Goal: Check status: Check status

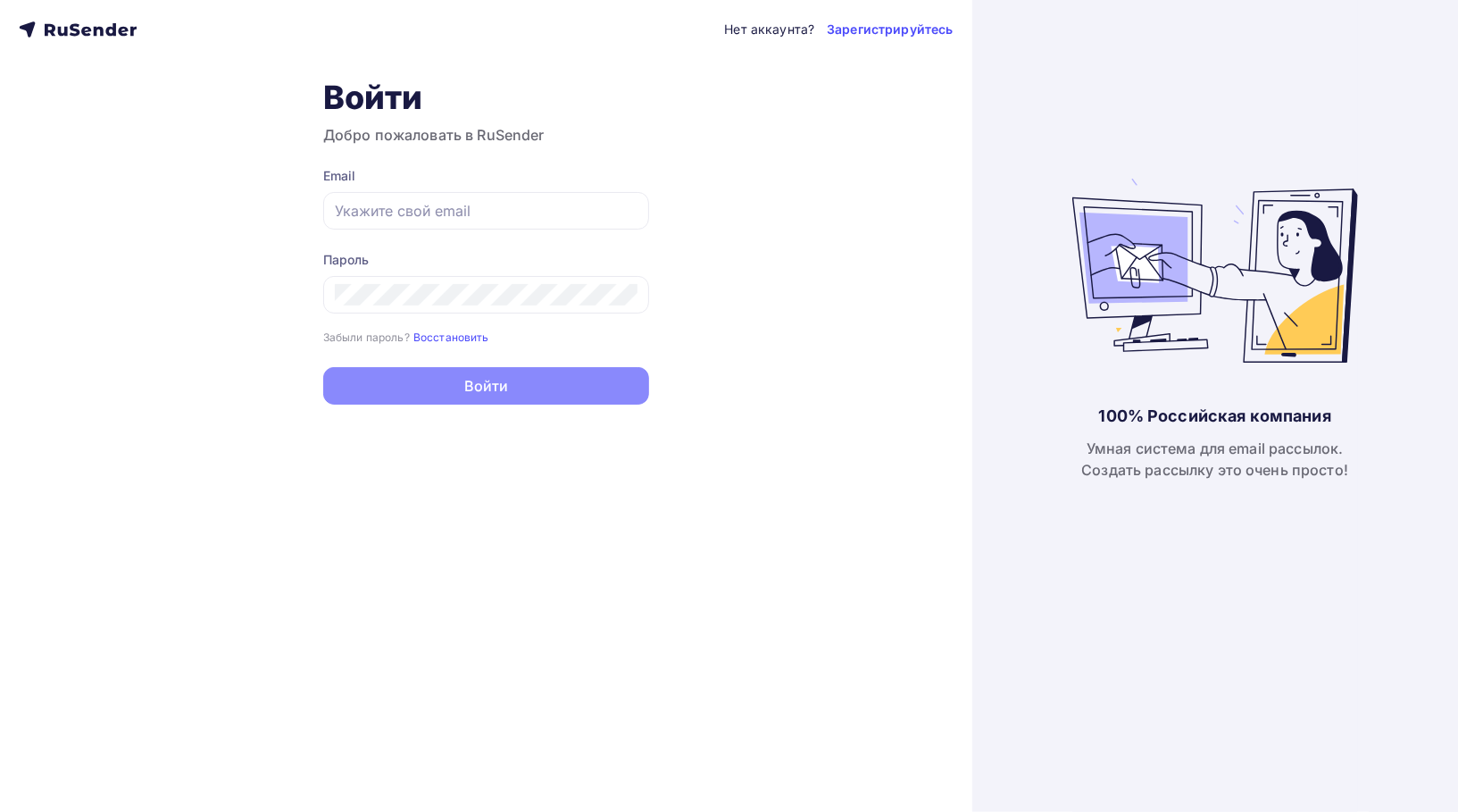
type input "[EMAIL_ADDRESS][DOMAIN_NAME]"
click at [475, 394] on button "Войти" at bounding box center [486, 386] width 326 height 37
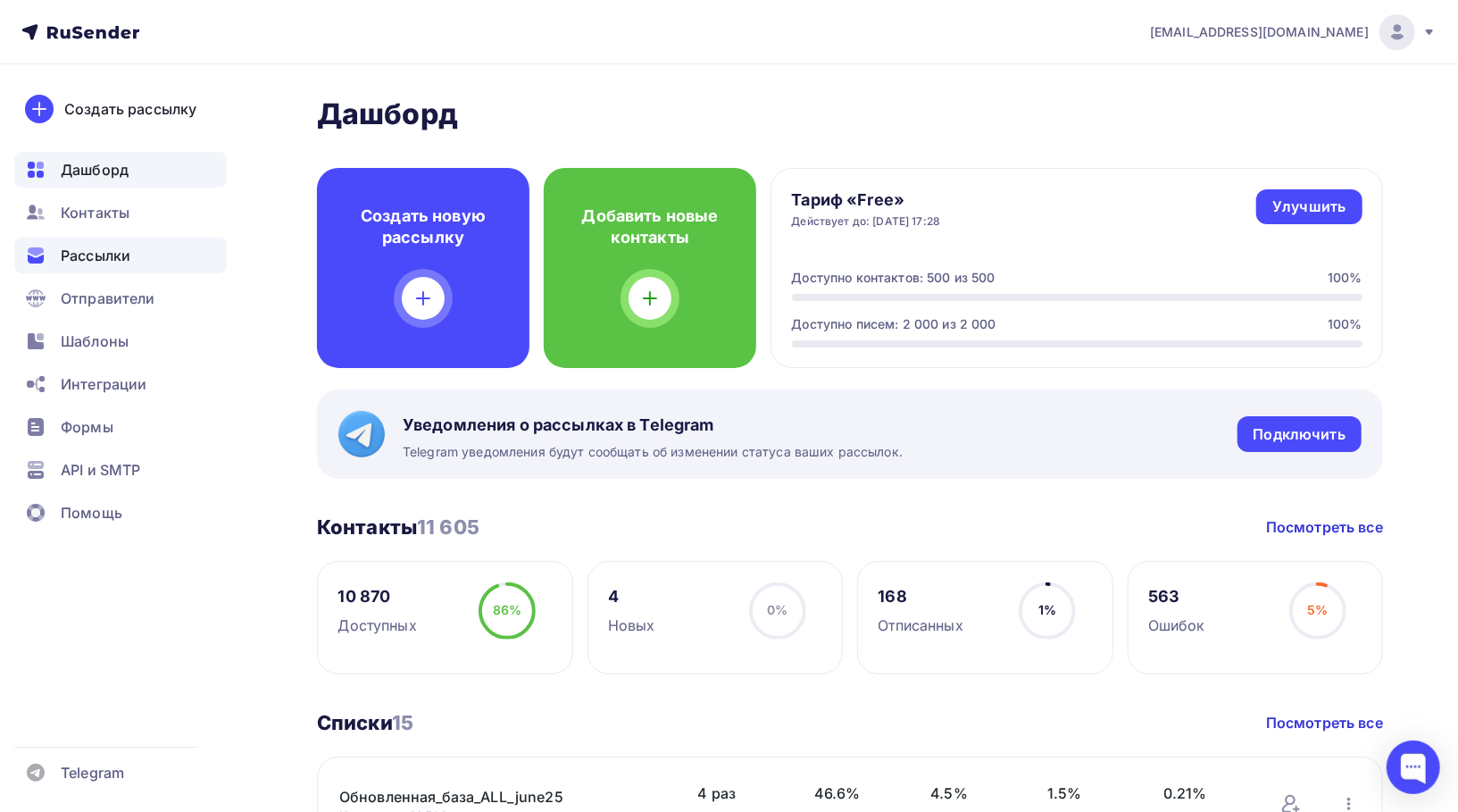
click at [143, 261] on div "Рассылки" at bounding box center [121, 255] width 213 height 36
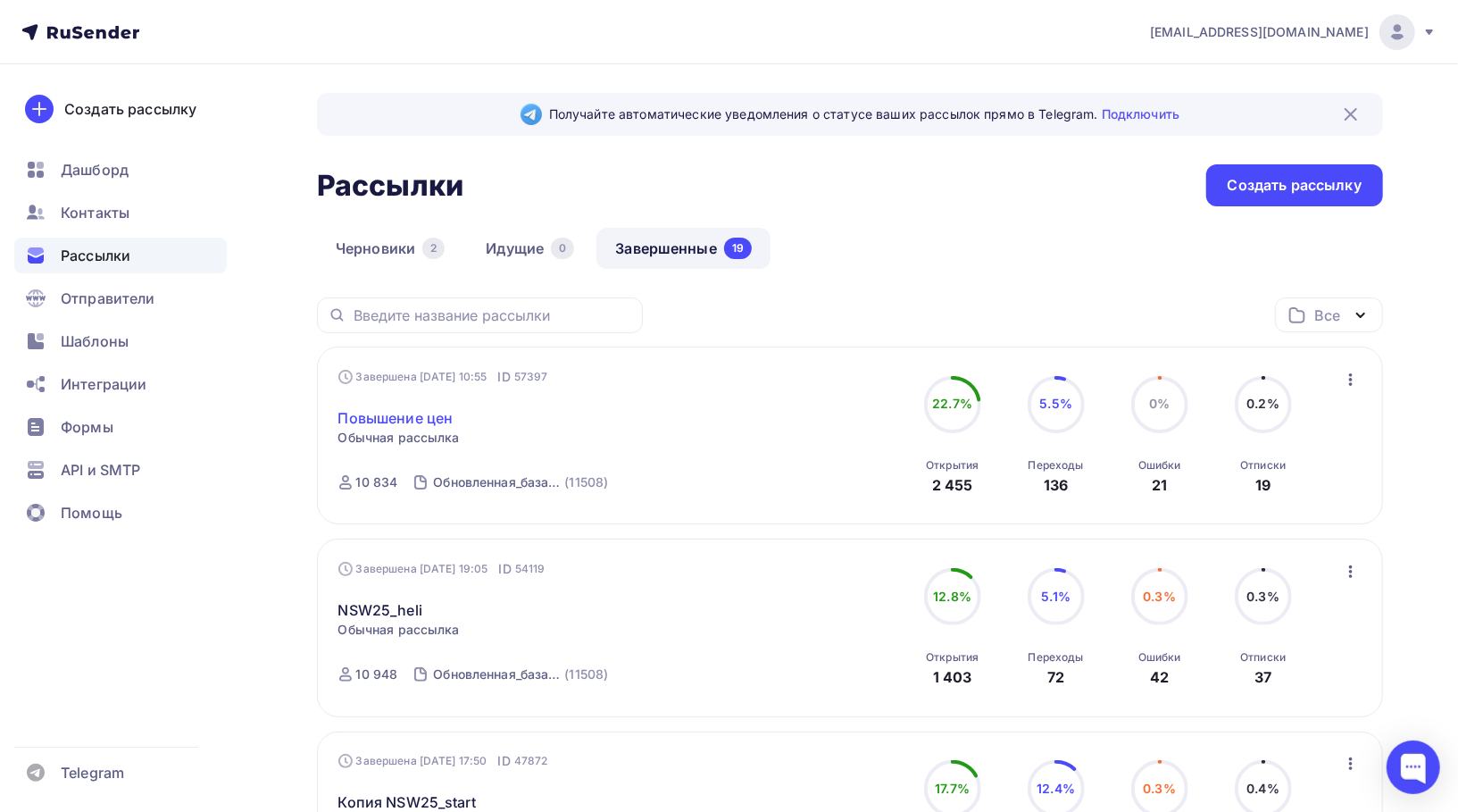
click at [436, 414] on link "Повышение цен" at bounding box center [396, 418] width 115 height 21
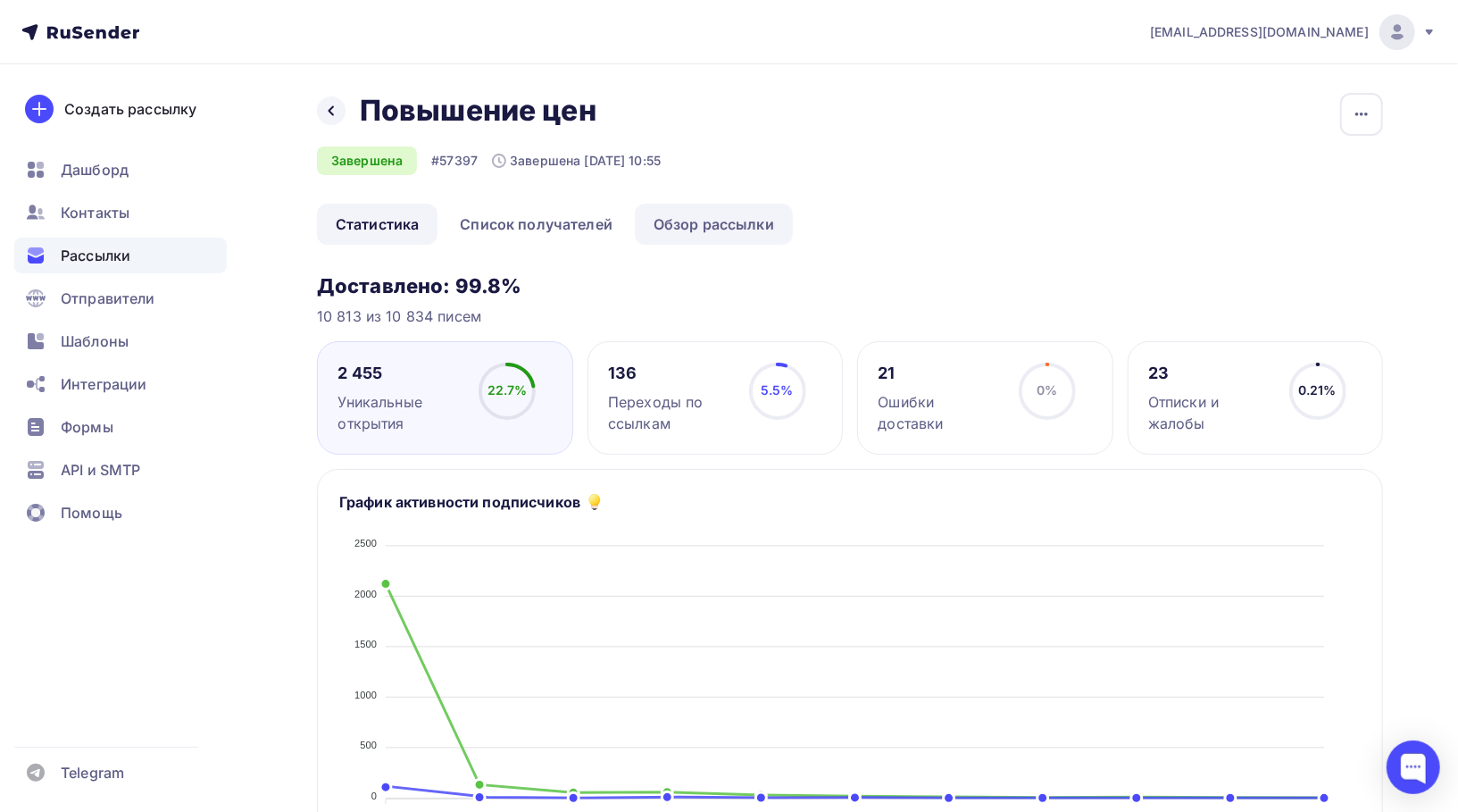
click at [707, 223] on link "Обзор рассылки" at bounding box center [714, 224] width 158 height 41
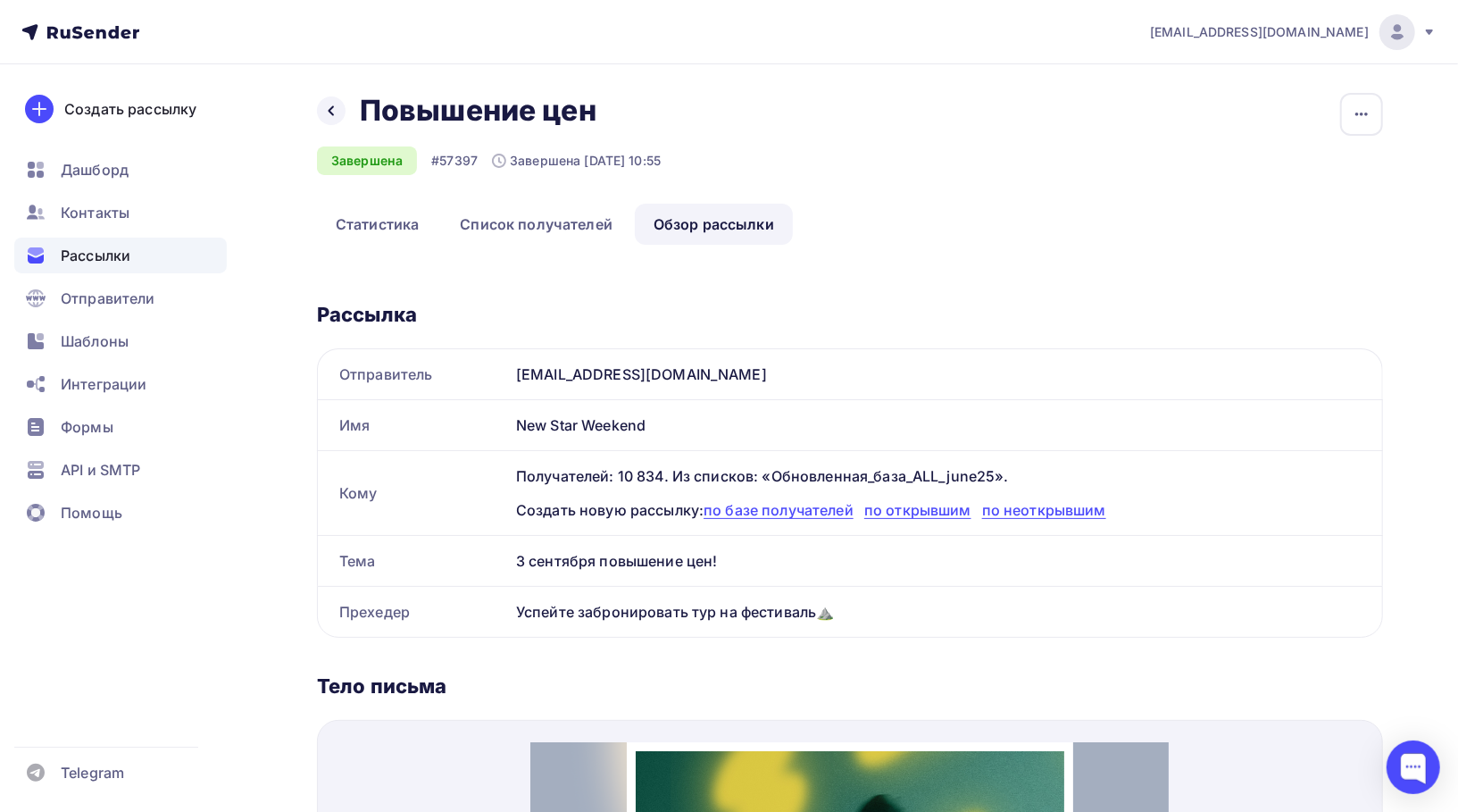
drag, startPoint x: 689, startPoint y: 375, endPoint x: 467, endPoint y: 370, distance: 222.1
click at [467, 370] on div "Отправитель [EMAIL_ADDRESS][DOMAIN_NAME]" at bounding box center [850, 374] width 1065 height 50
copy div "Отправитель [EMAIL_ADDRESS][DOMAIN_NAME]"
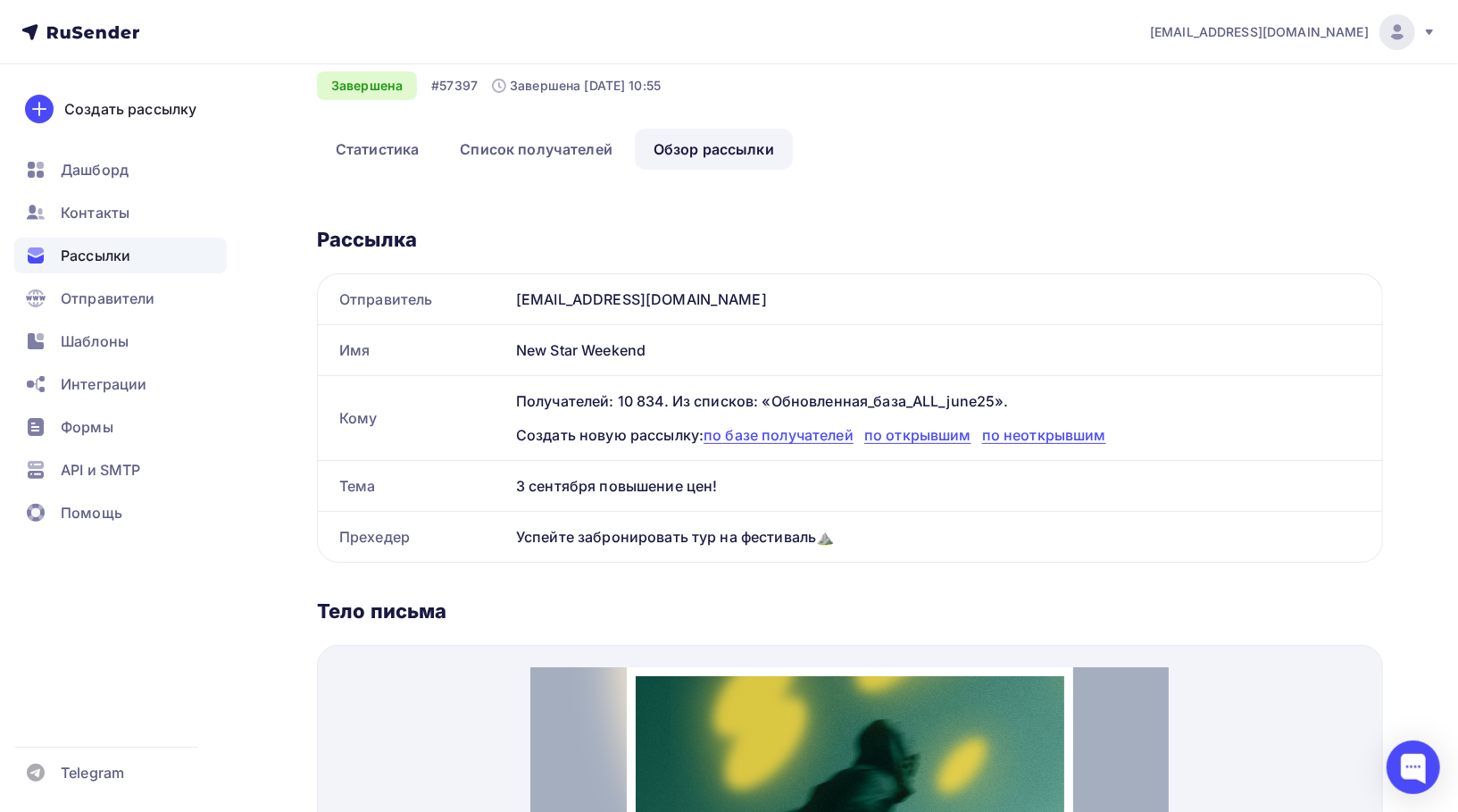
scroll to position [79, 0]
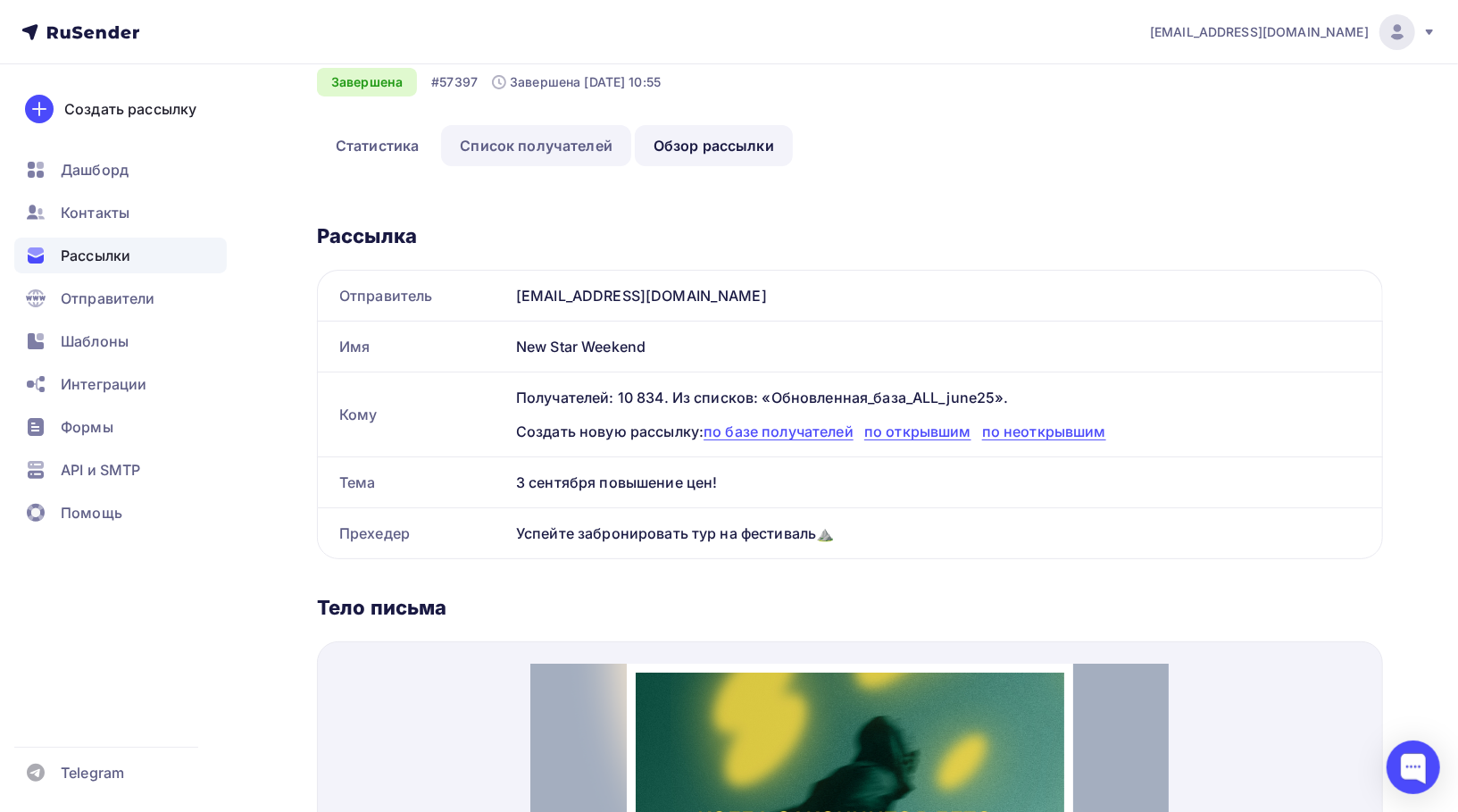
click at [469, 145] on link "Список получателей" at bounding box center [536, 145] width 190 height 41
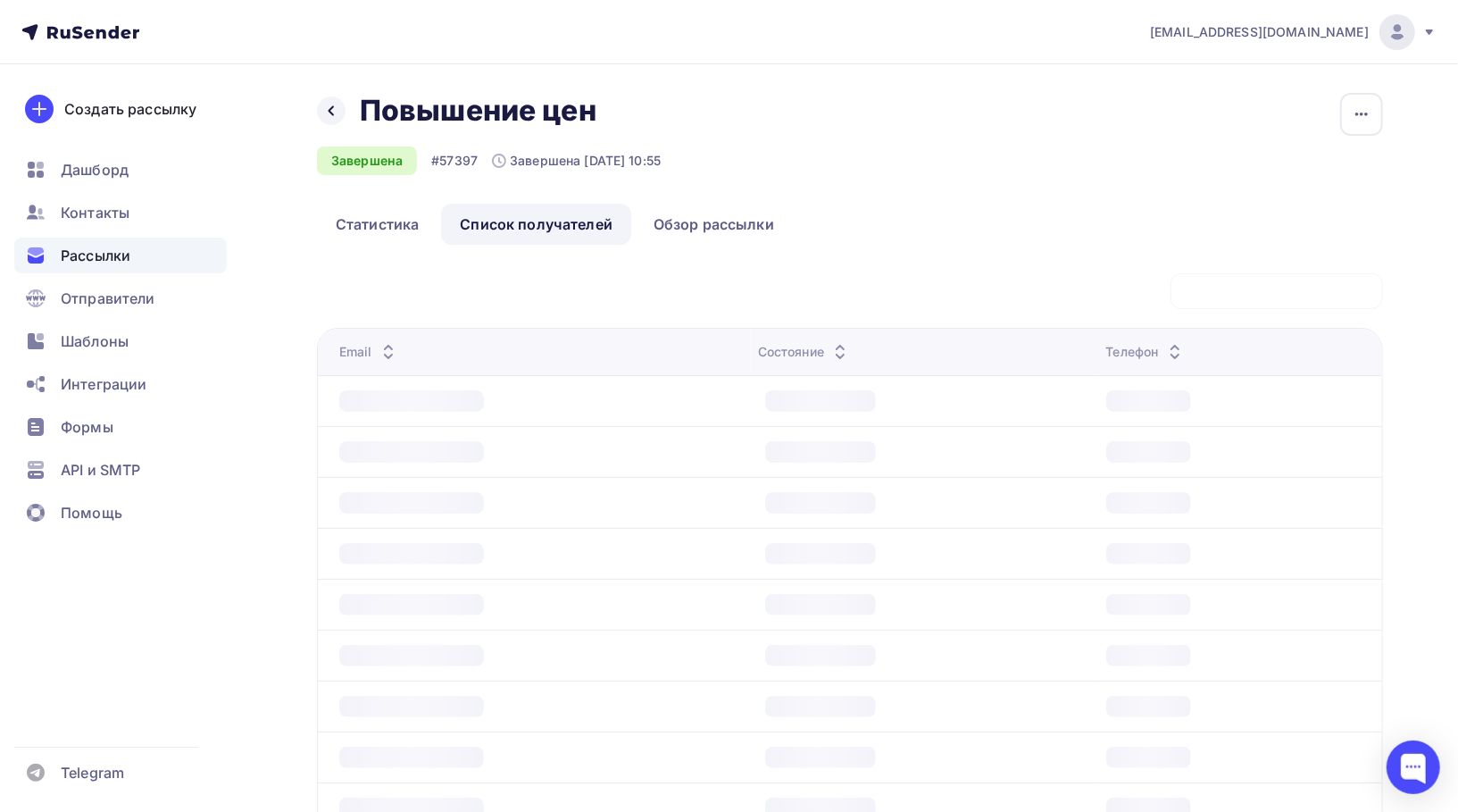
click at [373, 144] on div "Назад Повышение цен Повышение цен Завершена #57397 Завершена [DATE] 10:55" at bounding box center [489, 134] width 344 height 82
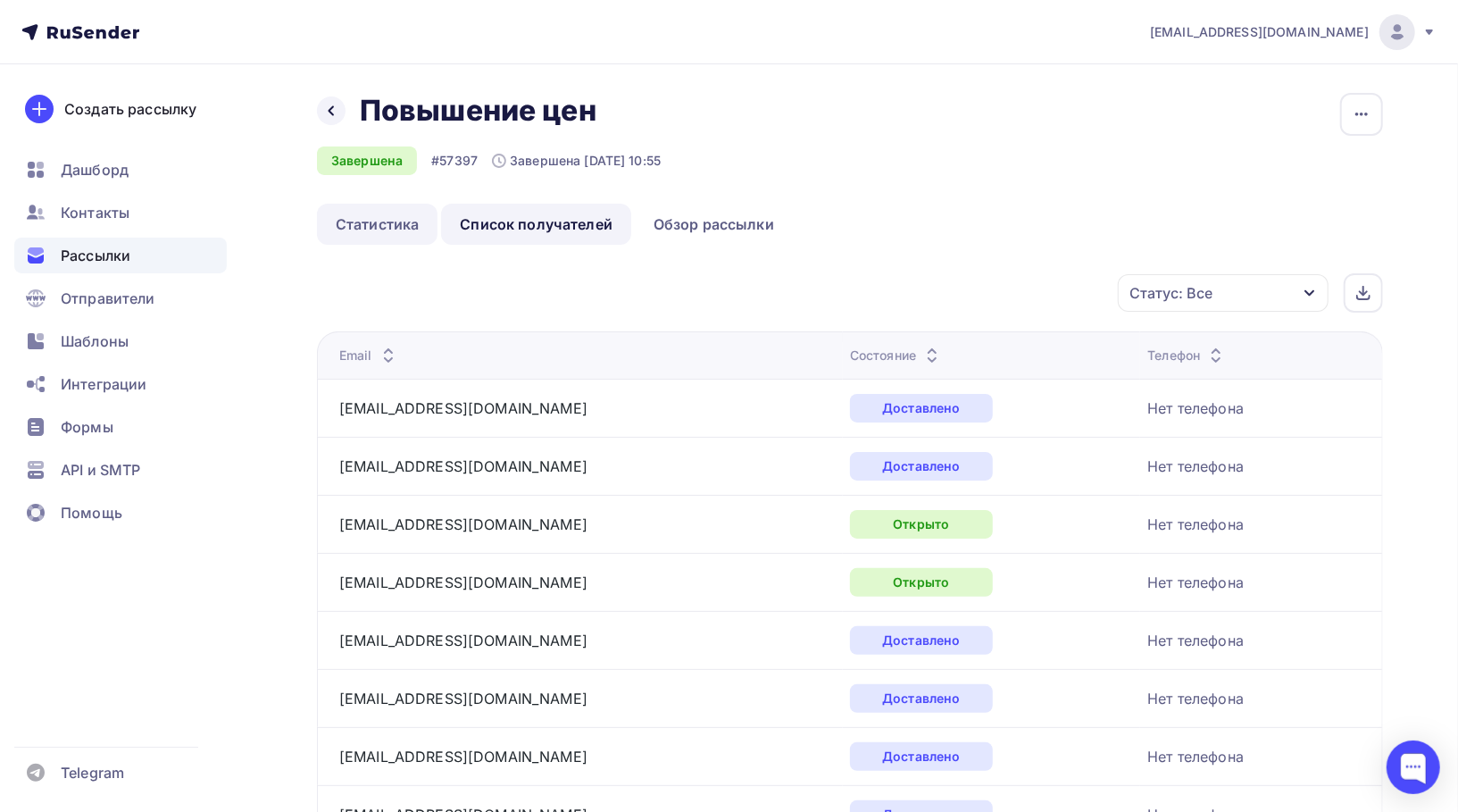
click at [384, 214] on link "Статистика" at bounding box center [378, 224] width 121 height 41
